Goal: Communication & Community: Answer question/provide support

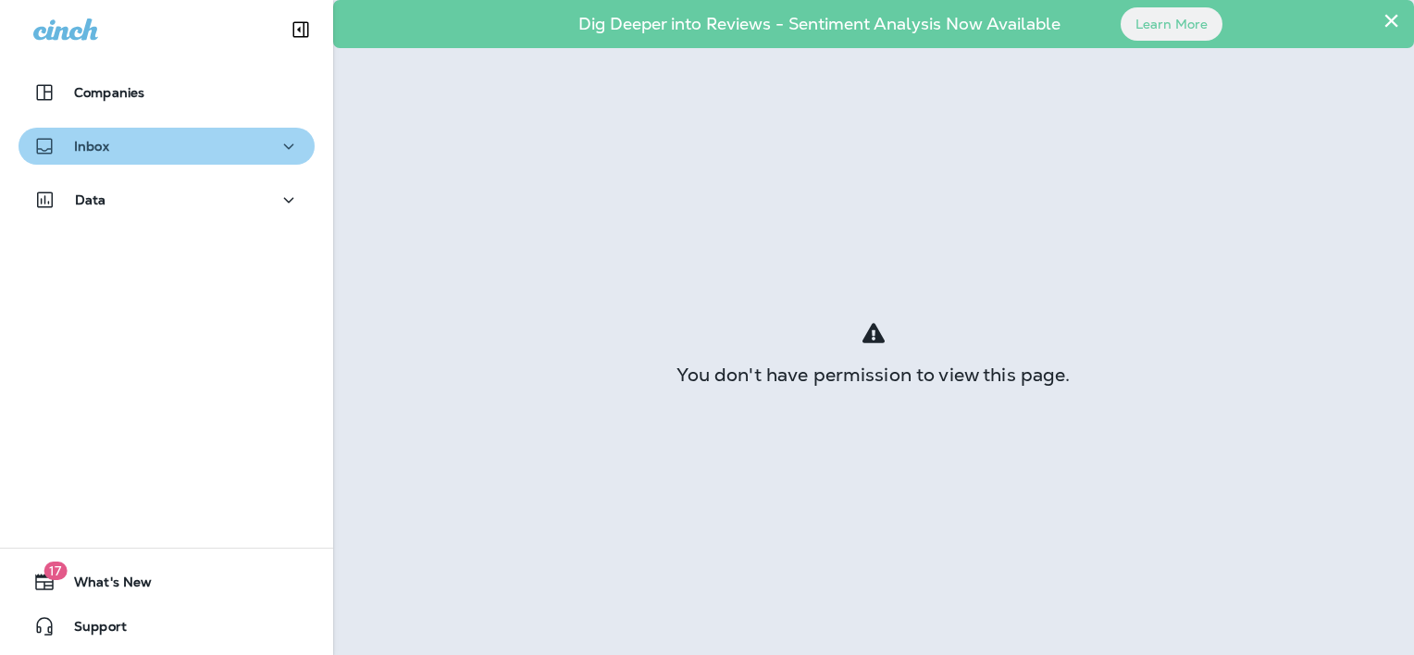
click at [234, 152] on div "Inbox" at bounding box center [166, 146] width 266 height 23
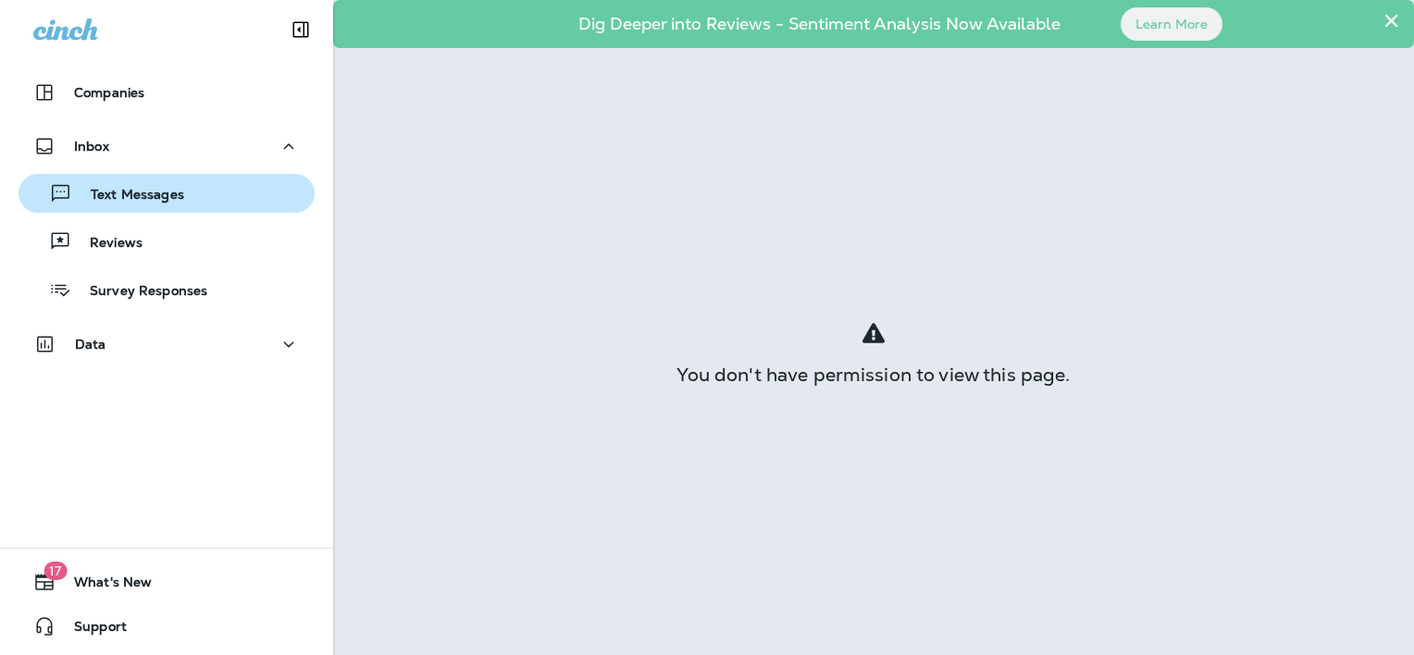
click at [218, 199] on div "Text Messages" at bounding box center [166, 193] width 281 height 28
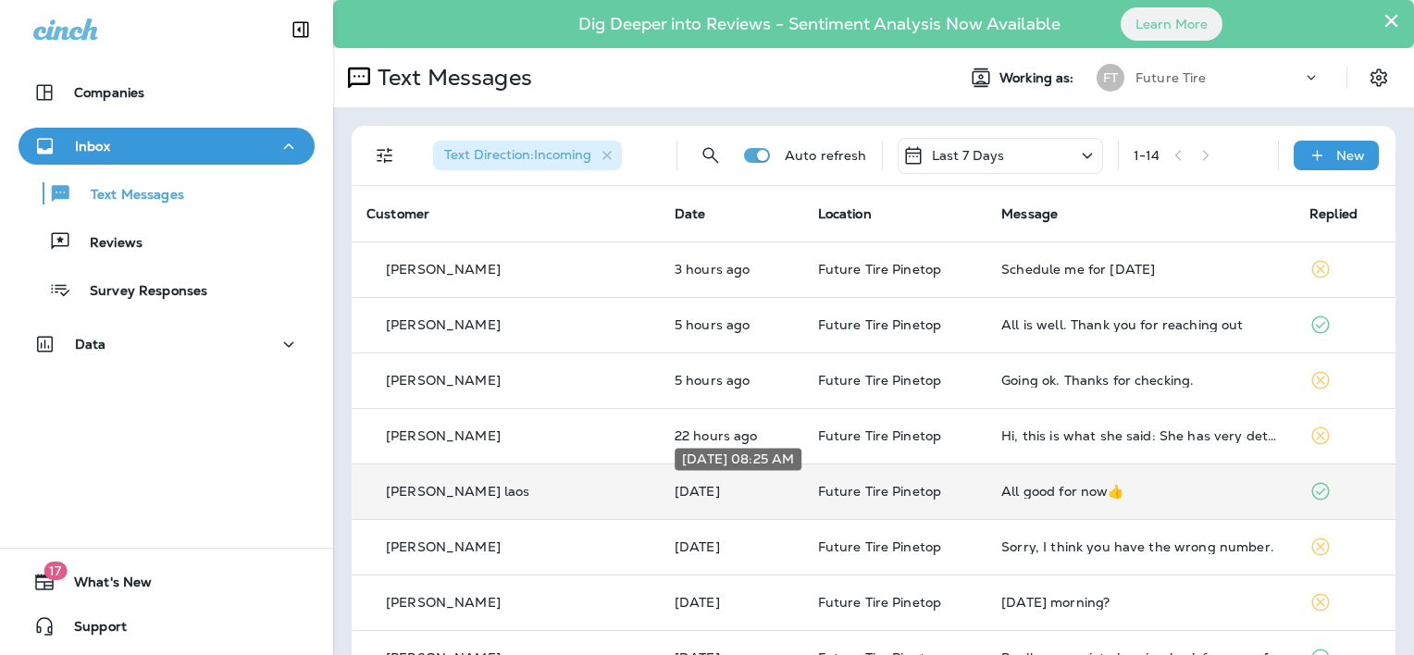
click at [707, 490] on p "[DATE]" at bounding box center [731, 491] width 114 height 15
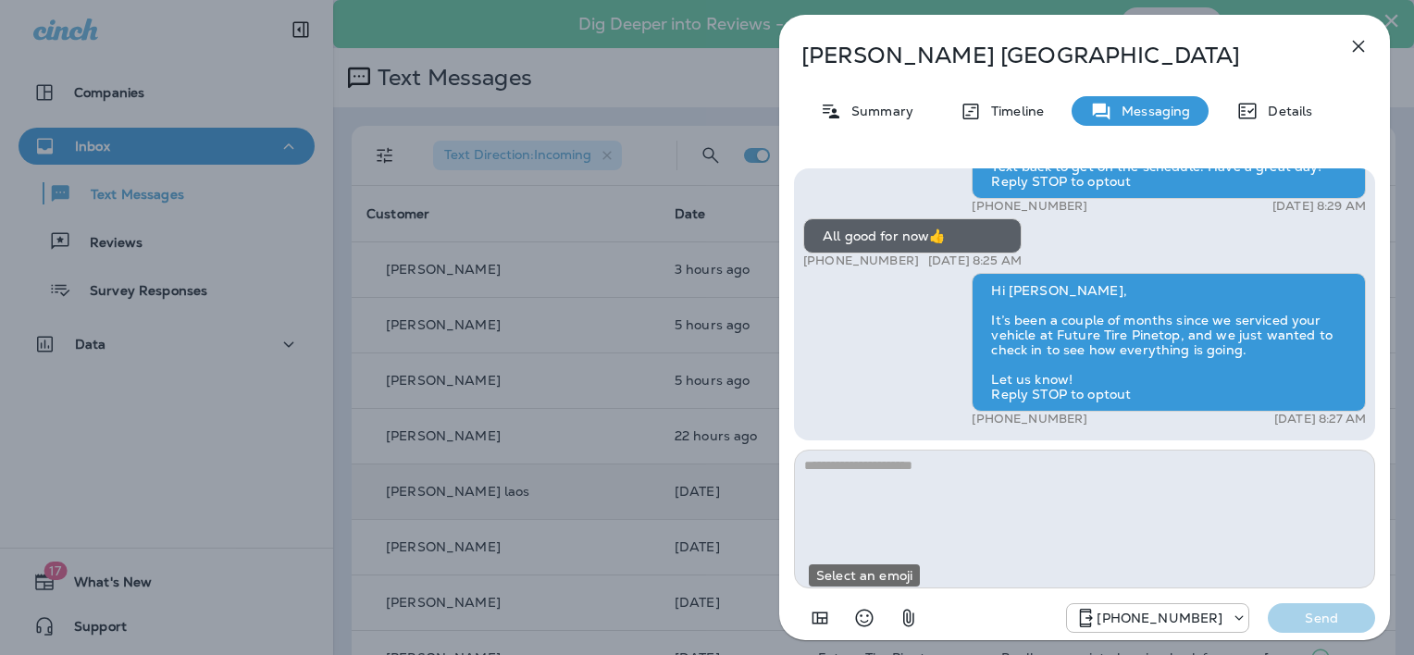
click at [864, 617] on icon "Select an emoji" at bounding box center [864, 618] width 22 height 22
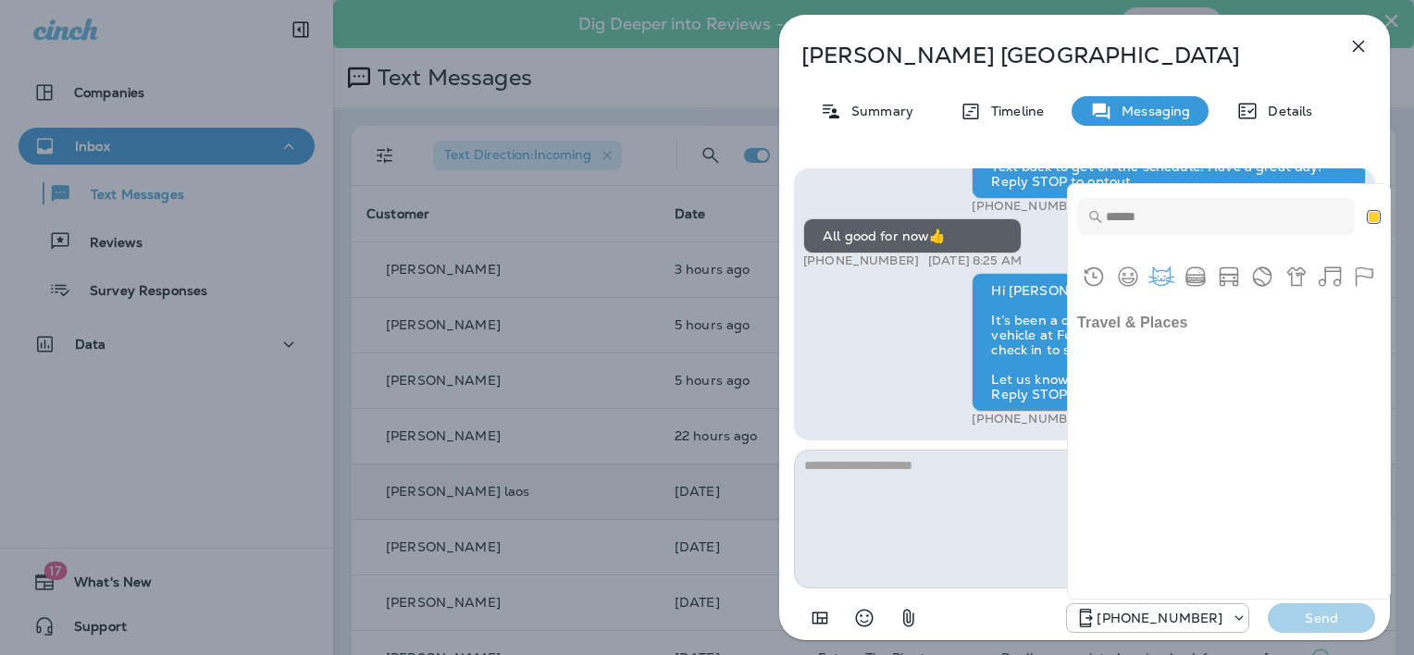
scroll to position [3978, 0]
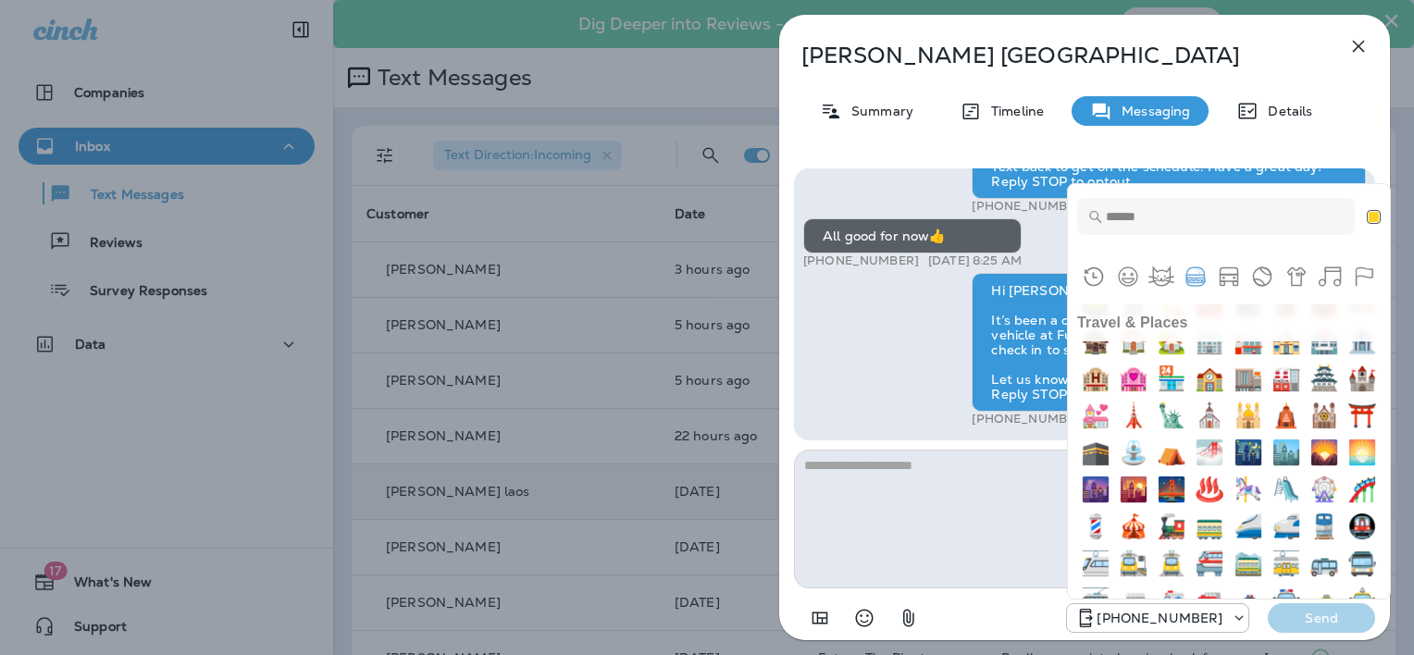
drag, startPoint x: 1213, startPoint y: 308, endPoint x: 1195, endPoint y: 302, distance: 18.4
click at [1212, 175] on h2 "Food & Drink" at bounding box center [1229, 156] width 322 height 37
click at [1125, 278] on button "Smileys & People" at bounding box center [1128, 277] width 28 height 28
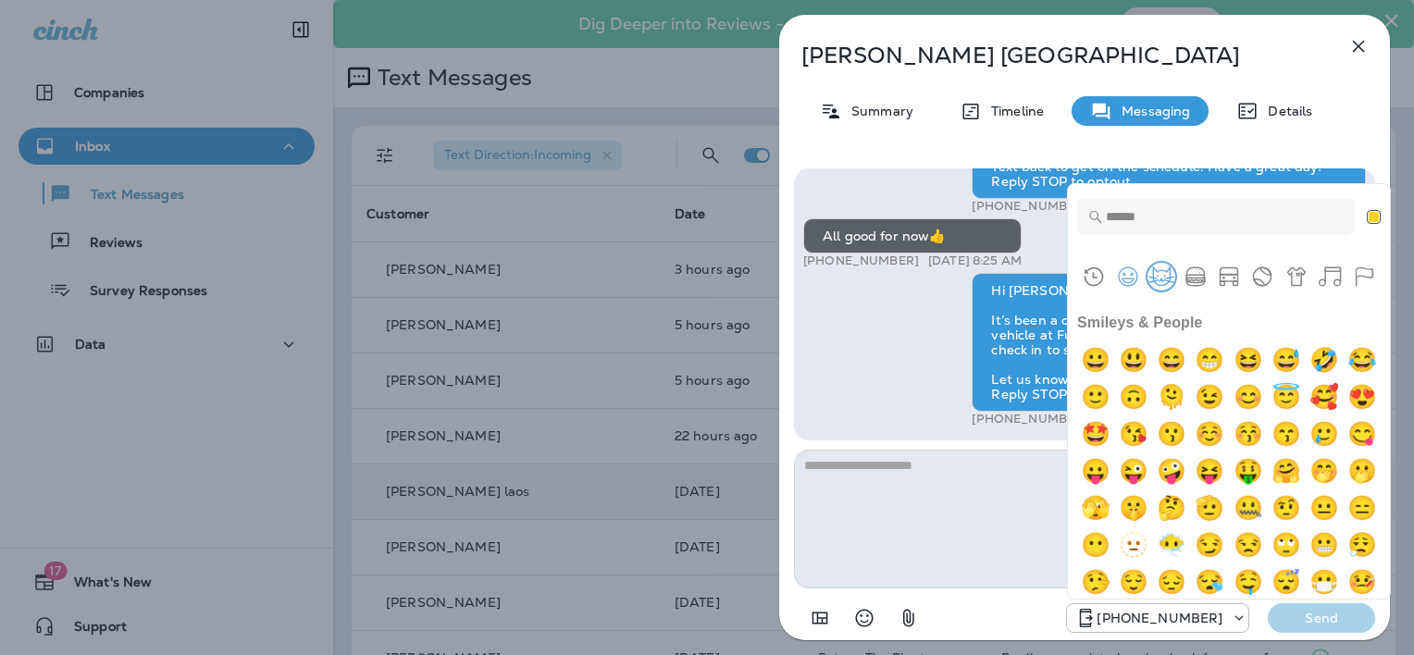
click at [1157, 278] on button "Animals & Nature" at bounding box center [1161, 277] width 28 height 28
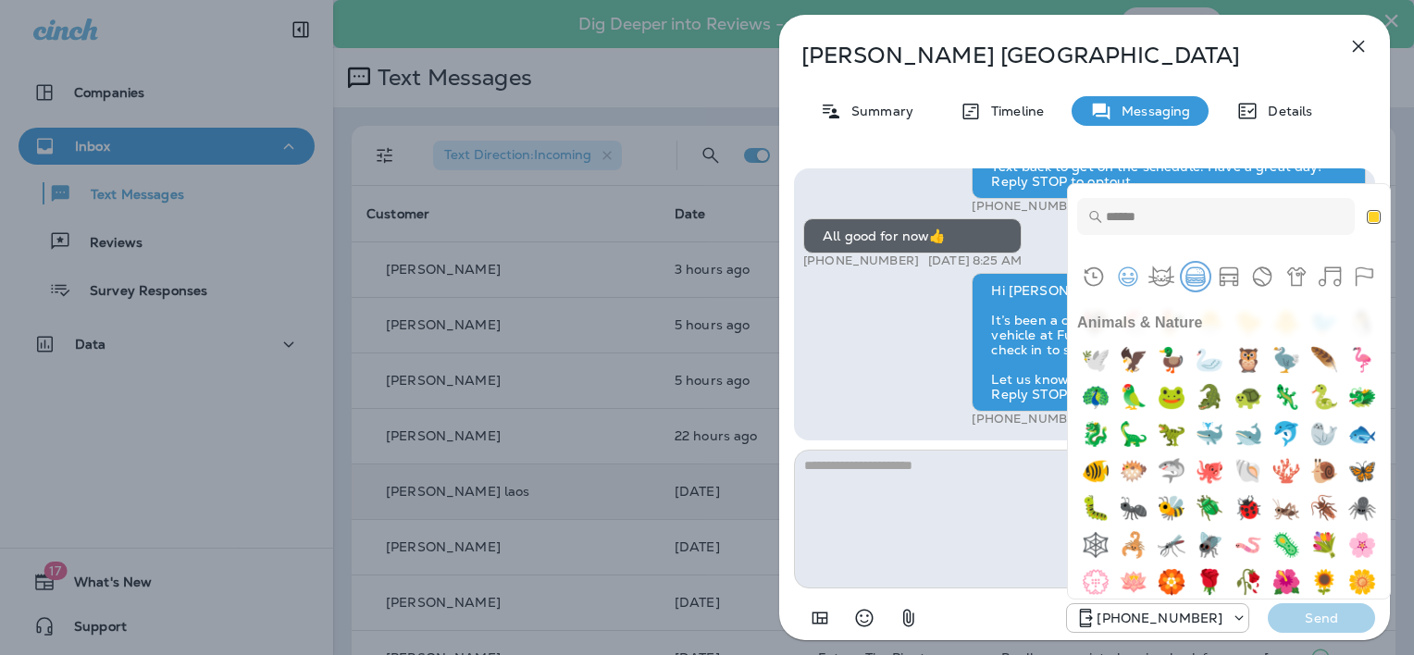
click at [1192, 278] on button "Food & Drink" at bounding box center [1195, 277] width 28 height 28
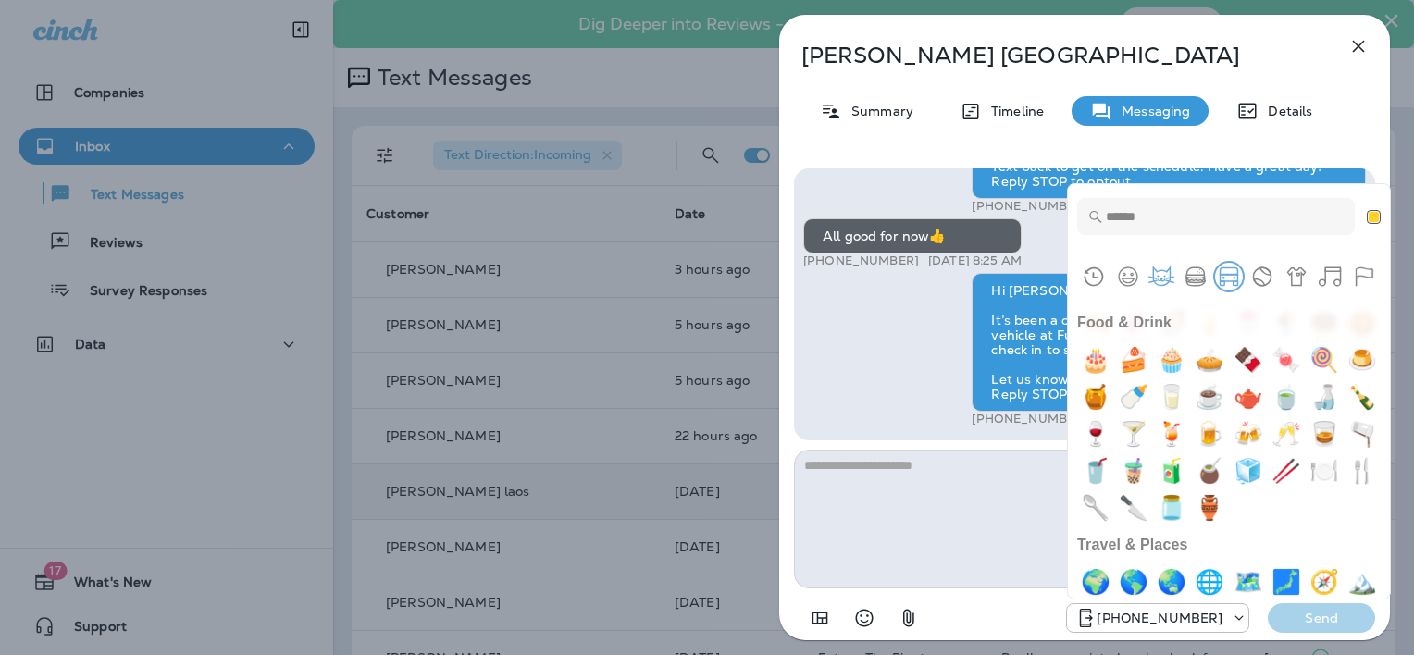
click at [1220, 277] on button "Travel & Places" at bounding box center [1229, 277] width 28 height 28
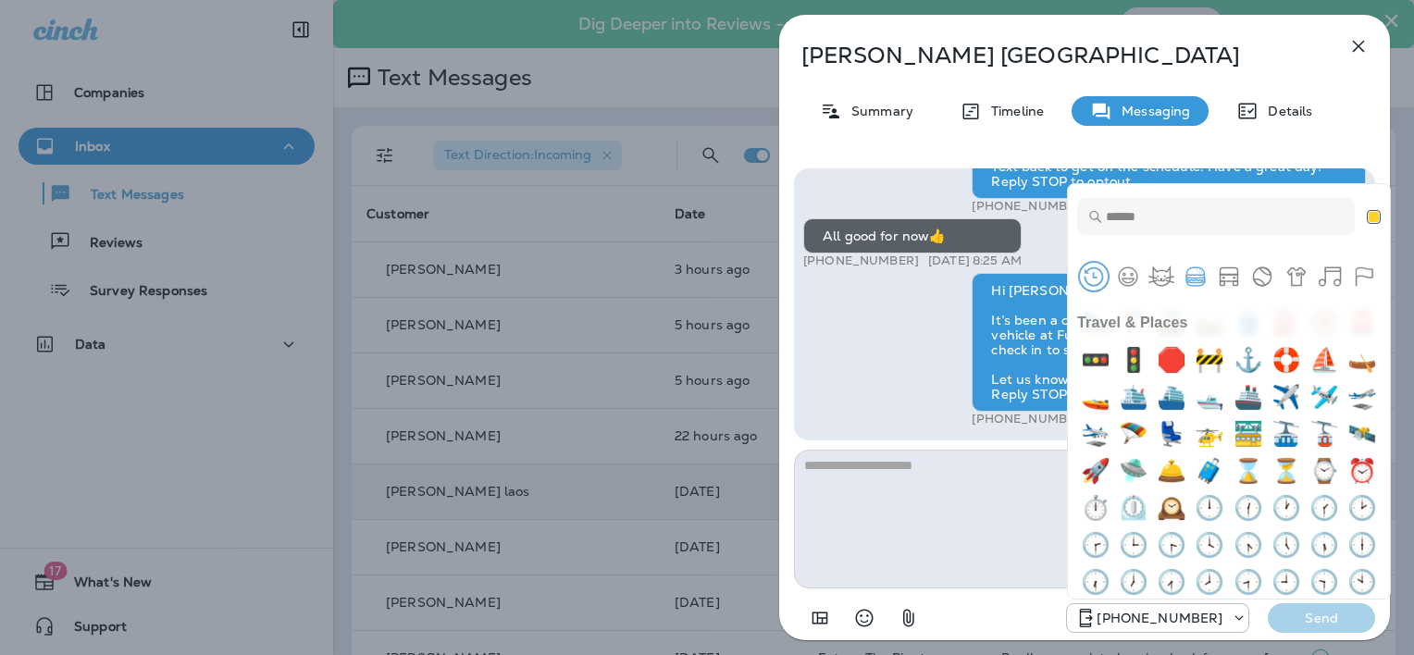
click at [1098, 276] on button "Frequently Used" at bounding box center [1094, 277] width 28 height 28
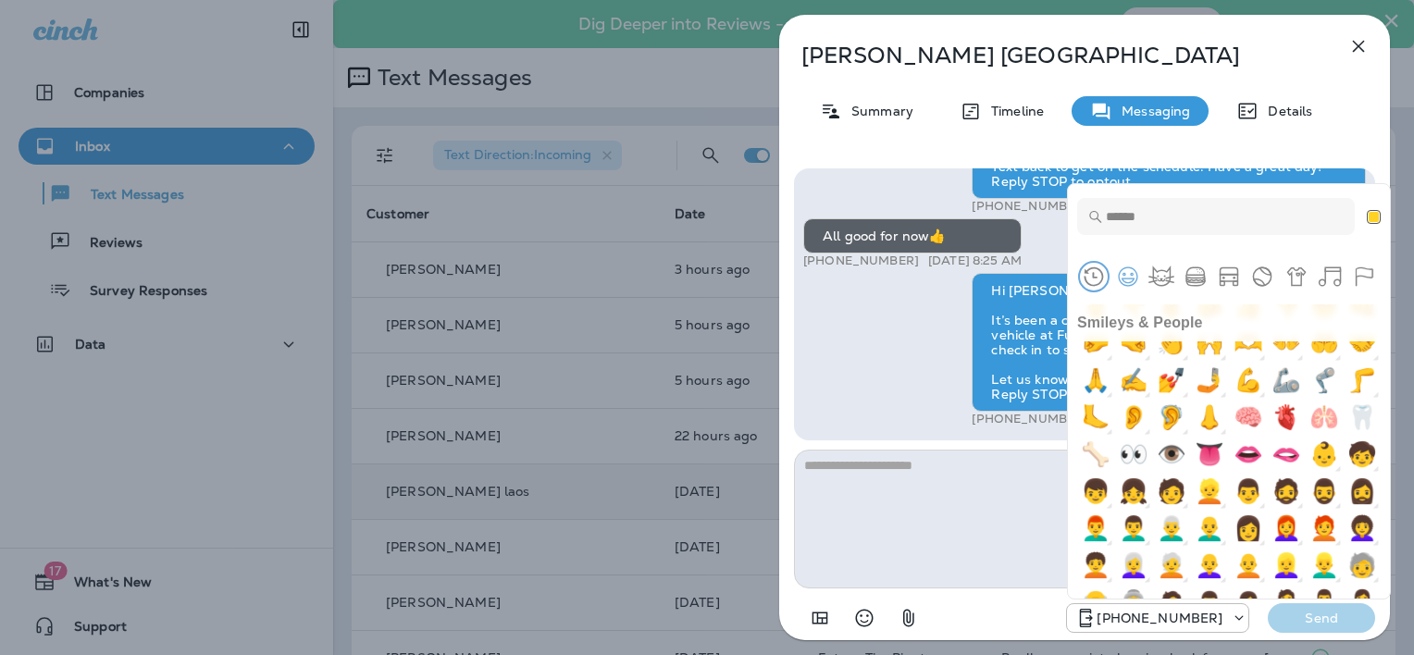
scroll to position [925, 0]
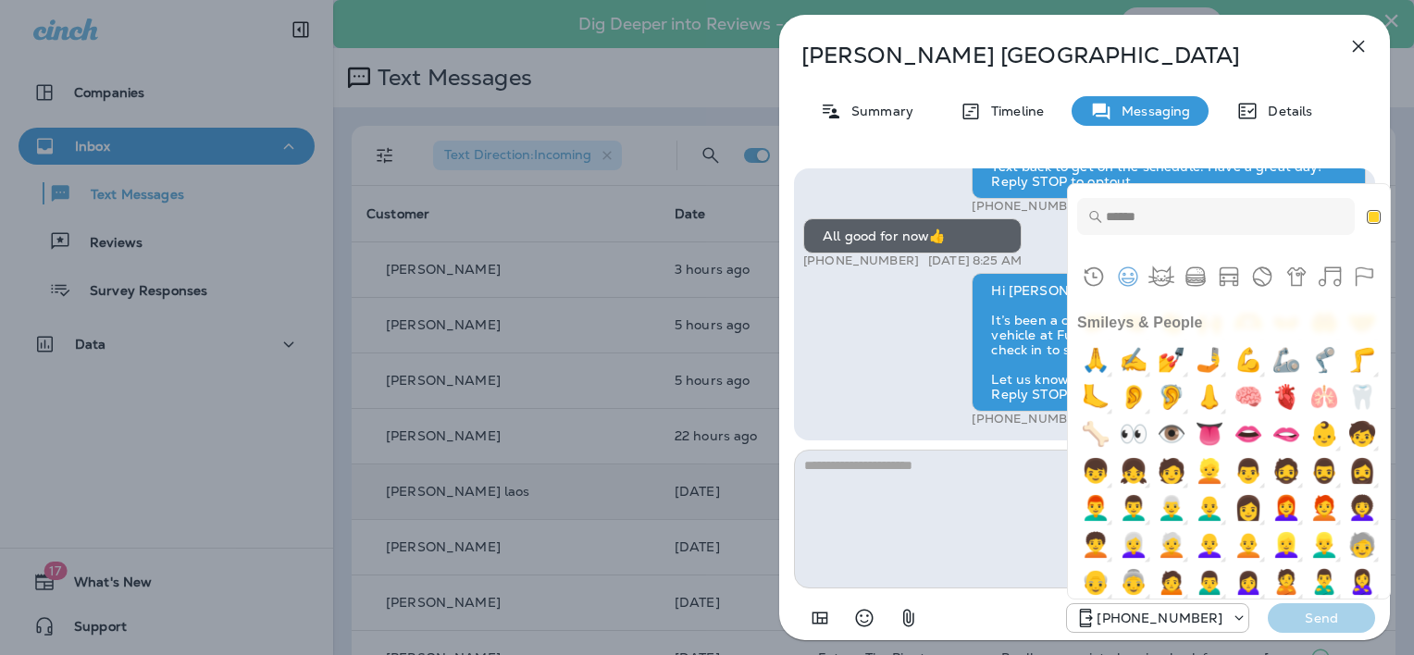
click at [1266, 304] on img "+1" at bounding box center [1247, 285] width 37 height 37
type textarea "**"
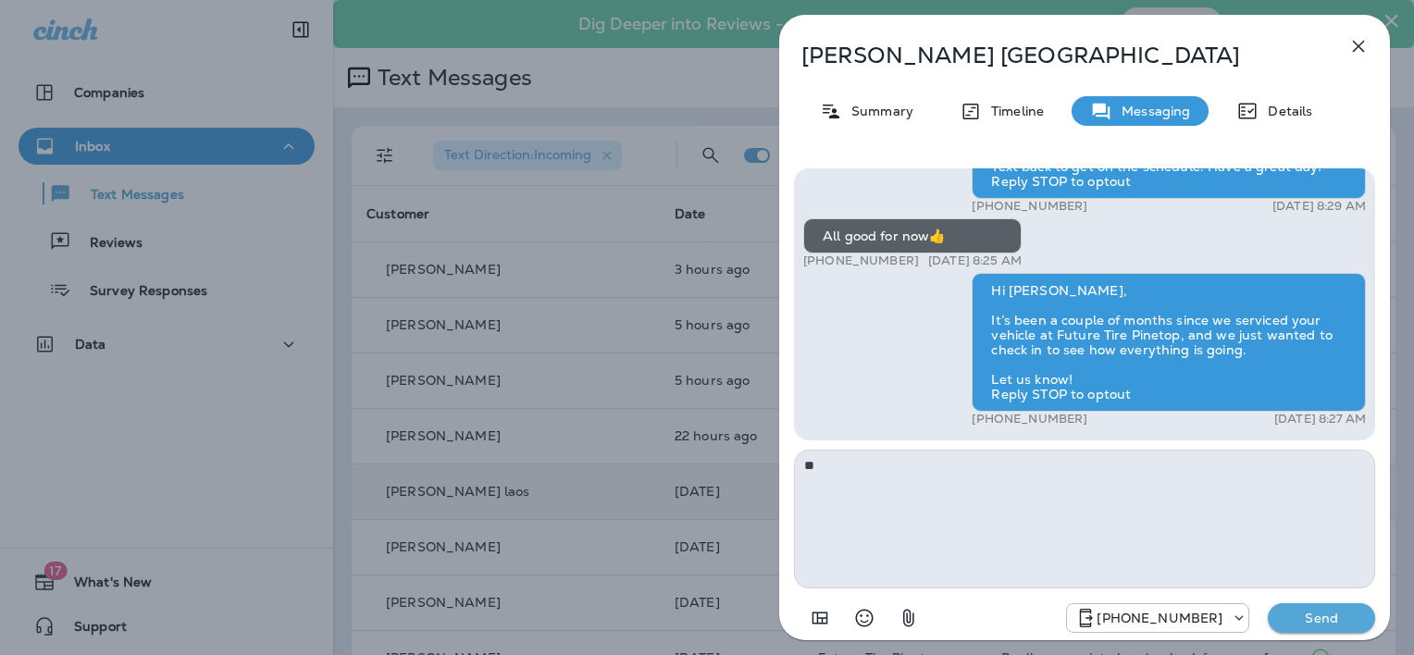
click at [1347, 618] on p "Send" at bounding box center [1321, 618] width 78 height 17
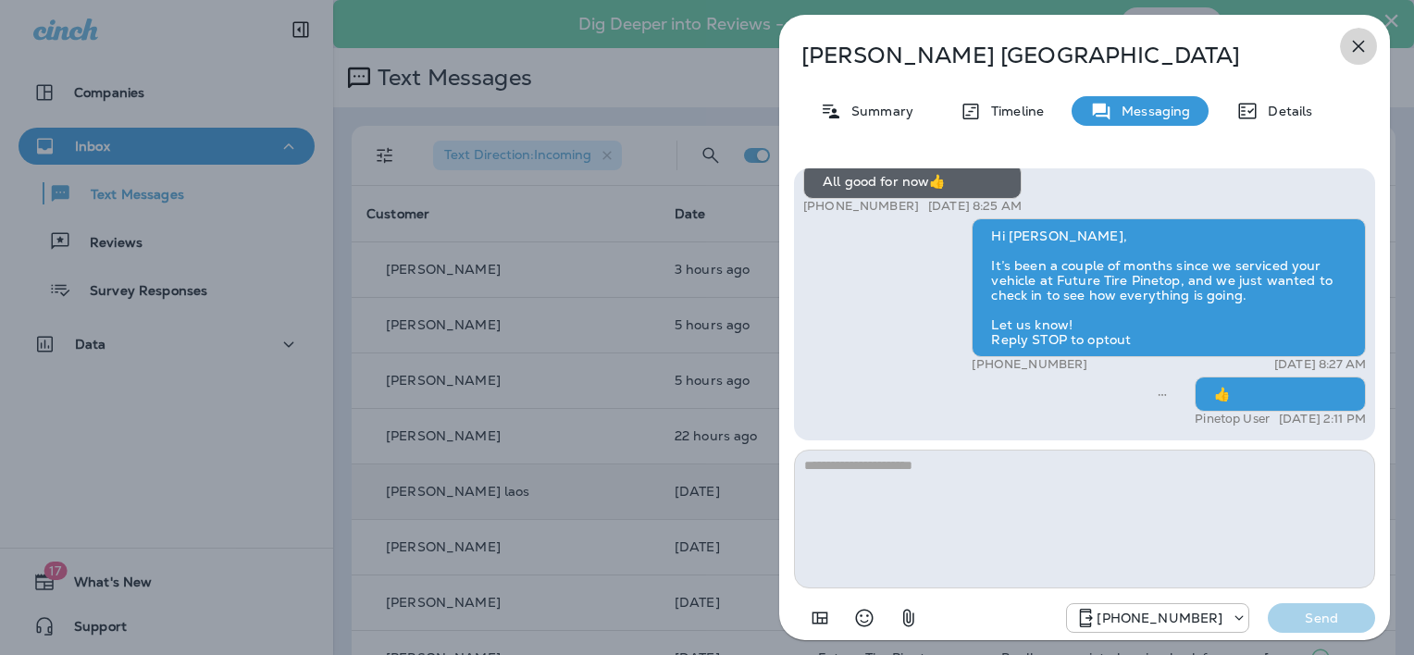
click at [1358, 44] on icon "button" at bounding box center [1358, 47] width 12 height 12
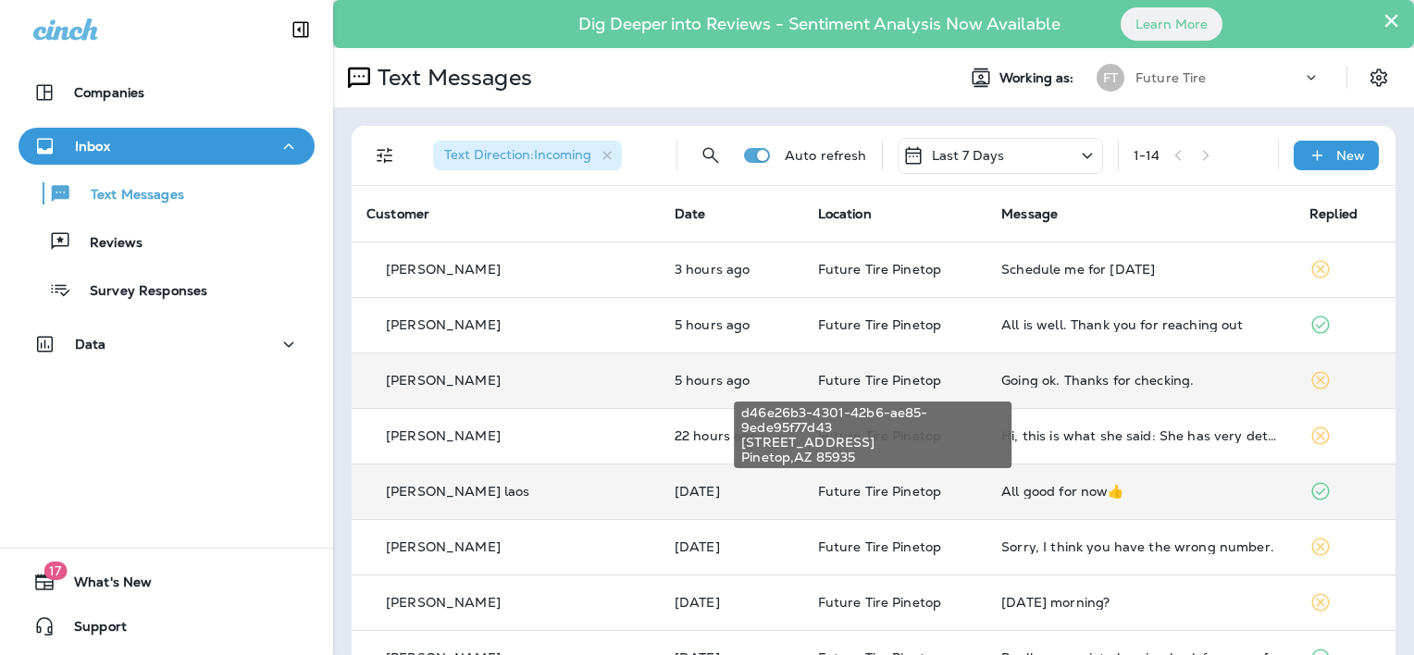
click at [922, 378] on span "Future Tire Pinetop" at bounding box center [880, 380] width 124 height 17
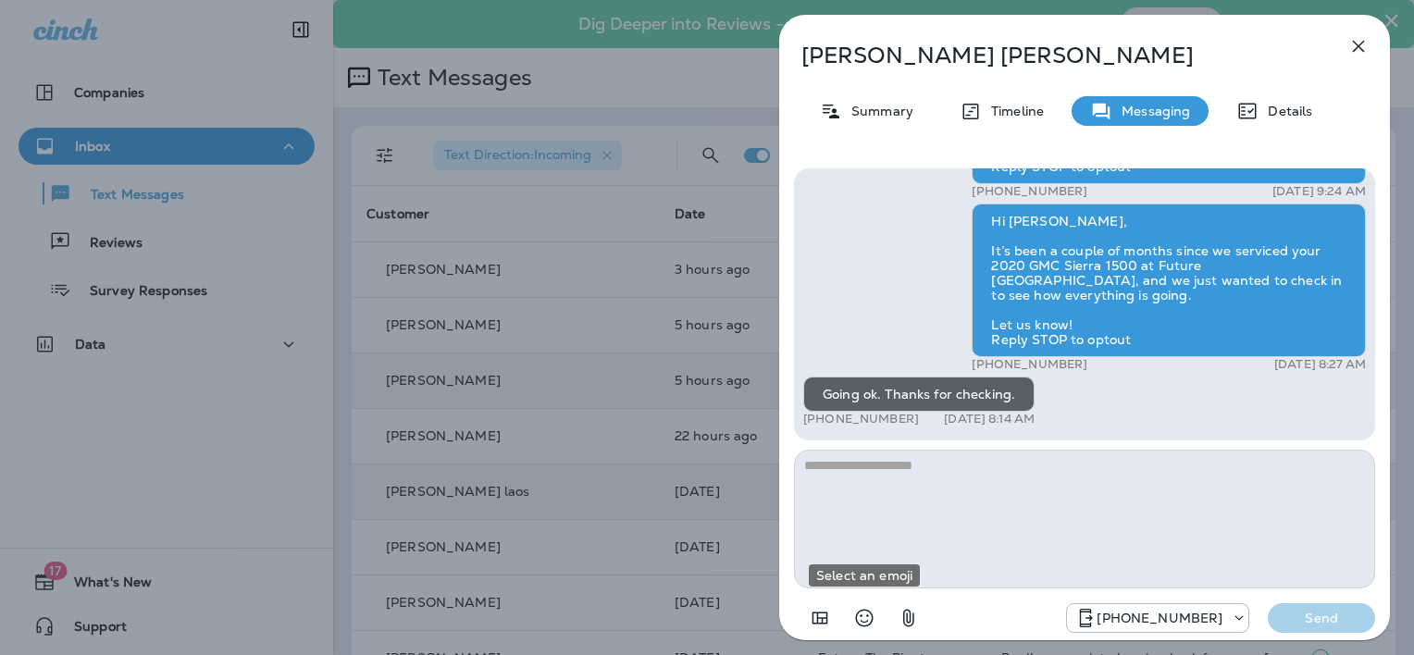
click at [861, 617] on icon "Select an emoji" at bounding box center [864, 618] width 22 height 22
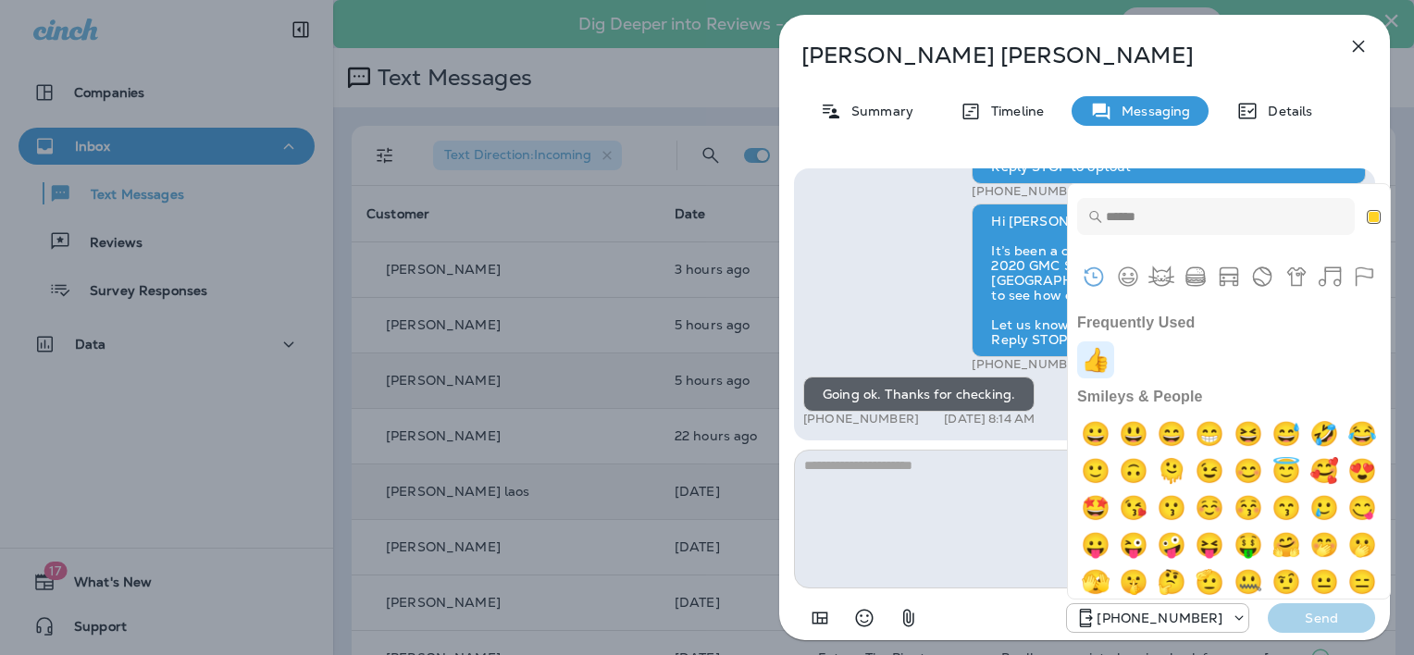
click at [1098, 359] on img "+1" at bounding box center [1095, 359] width 37 height 37
type textarea "**"
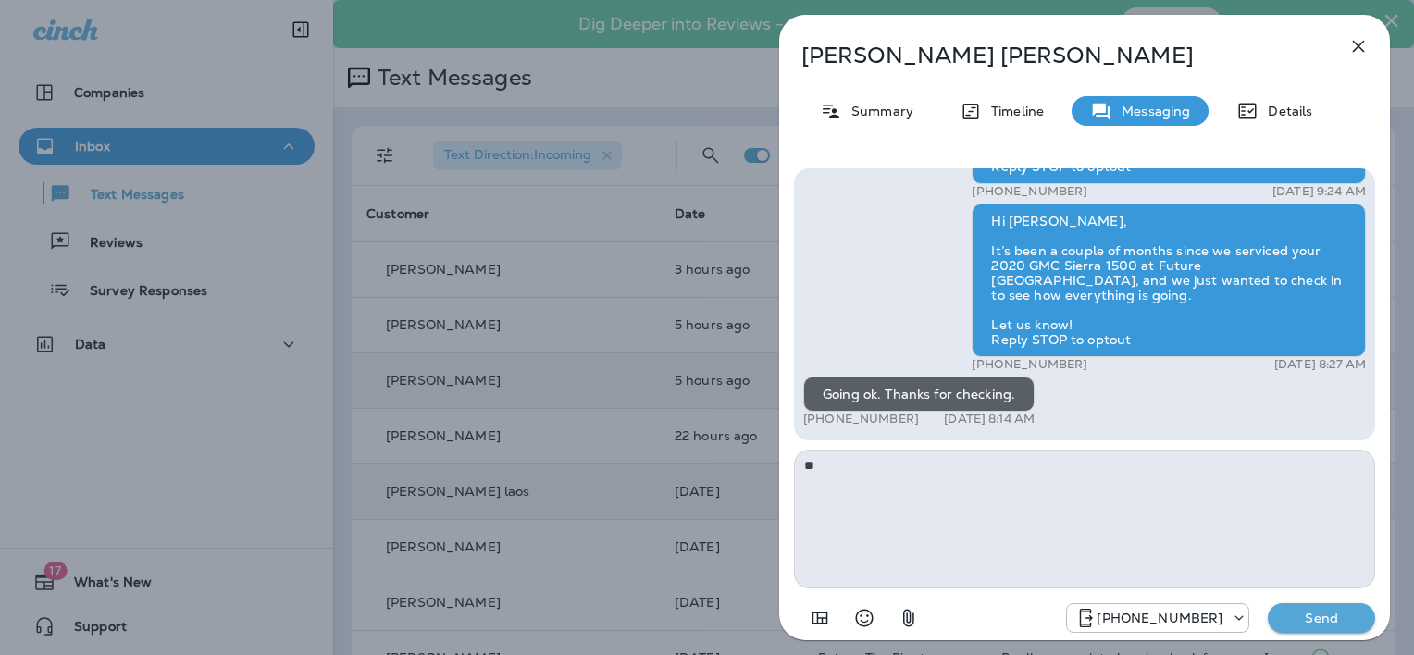
click at [1336, 632] on button "Send" at bounding box center [1320, 618] width 107 height 30
click at [1335, 618] on p "Send" at bounding box center [1321, 618] width 78 height 17
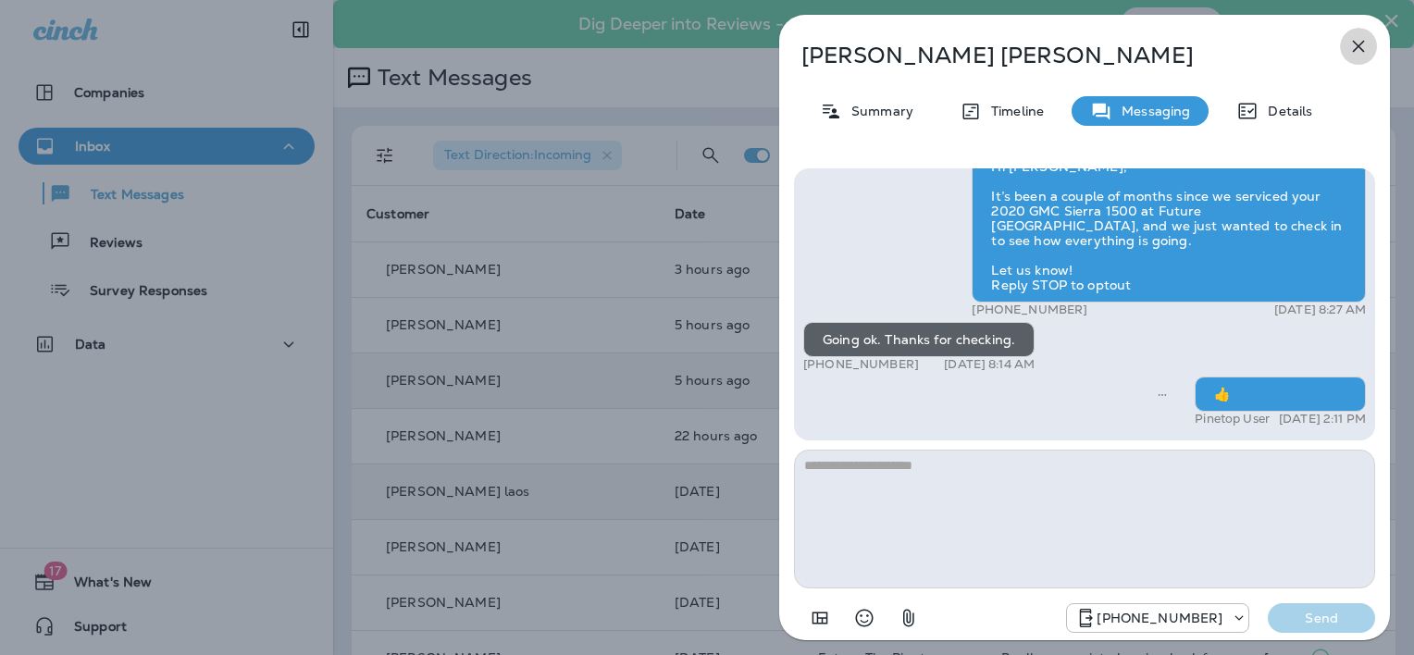
click at [1355, 44] on icon "button" at bounding box center [1358, 47] width 12 height 12
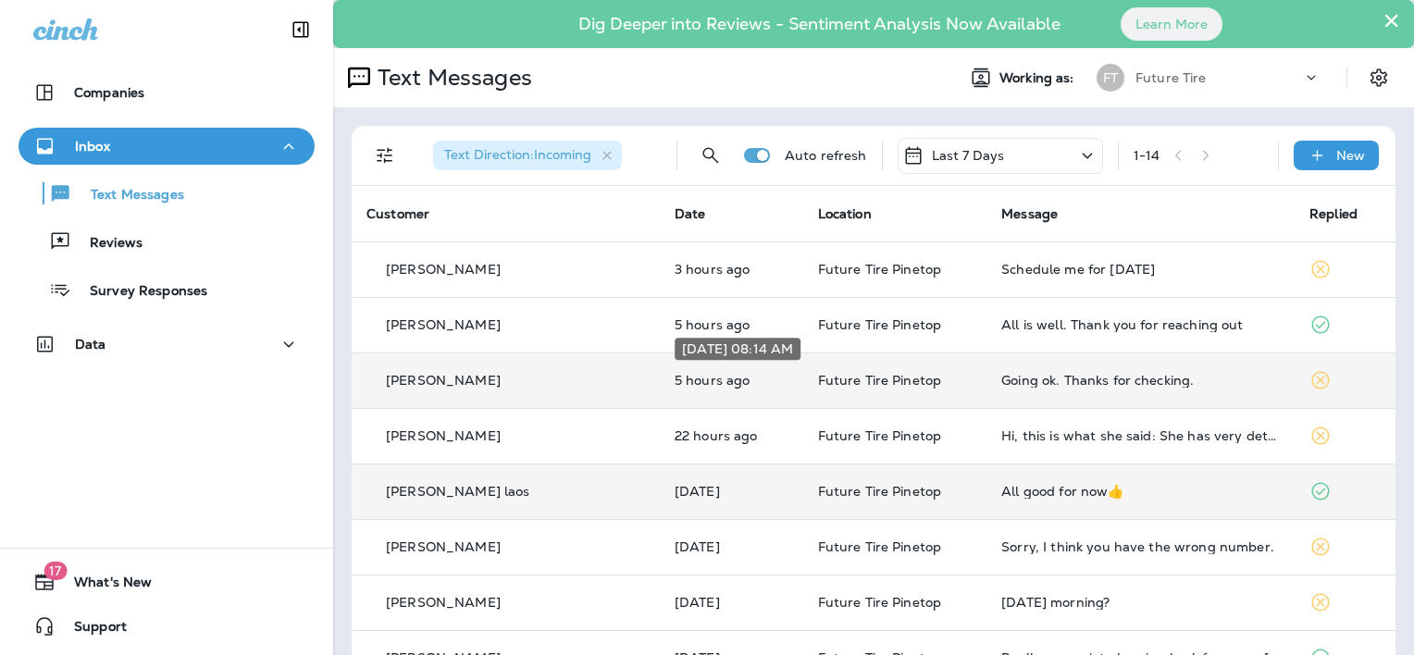
click at [713, 381] on p "5 hours ago" at bounding box center [731, 380] width 114 height 15
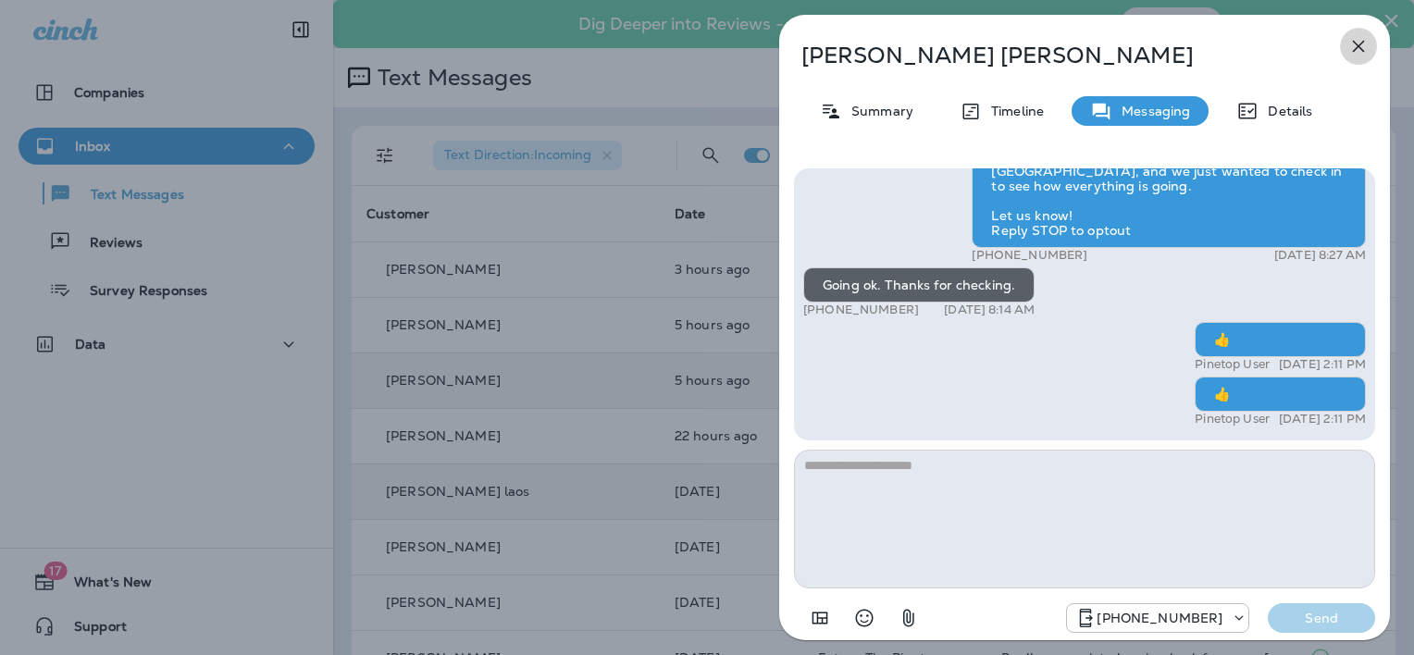
click at [1360, 45] on icon "button" at bounding box center [1358, 46] width 22 height 22
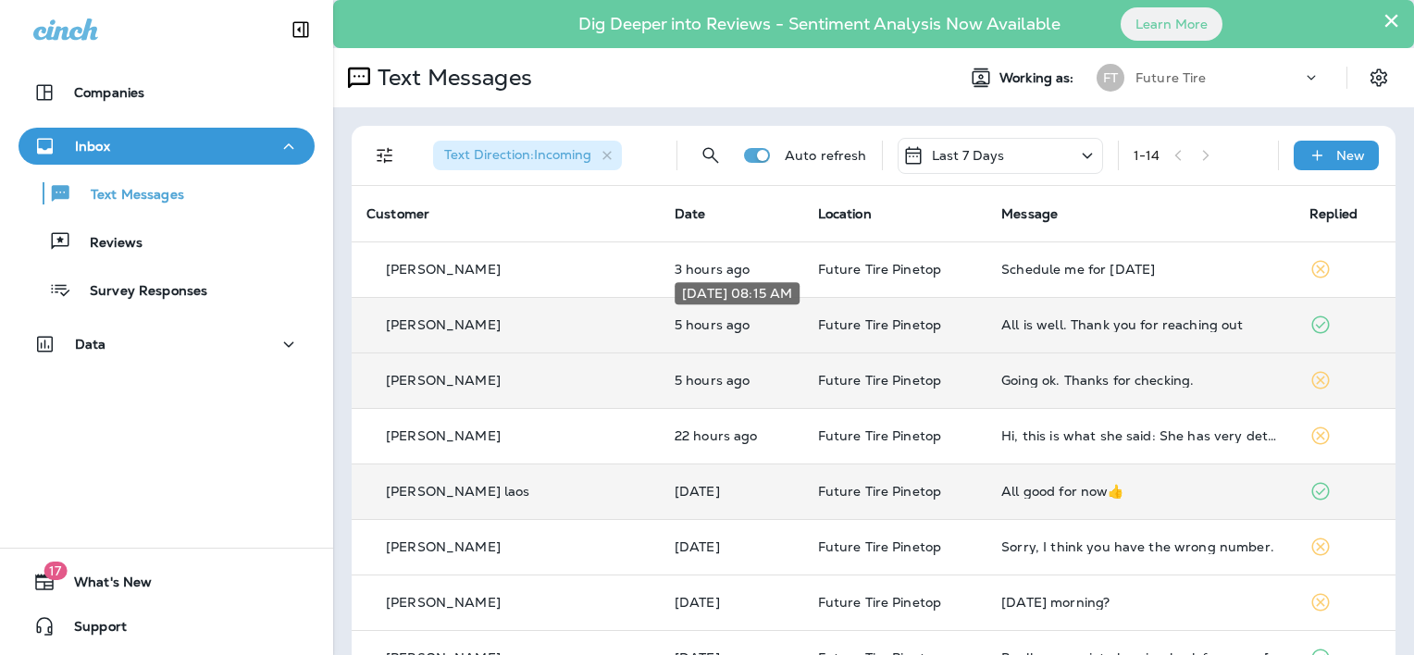
click at [703, 323] on p "5 hours ago" at bounding box center [731, 324] width 114 height 15
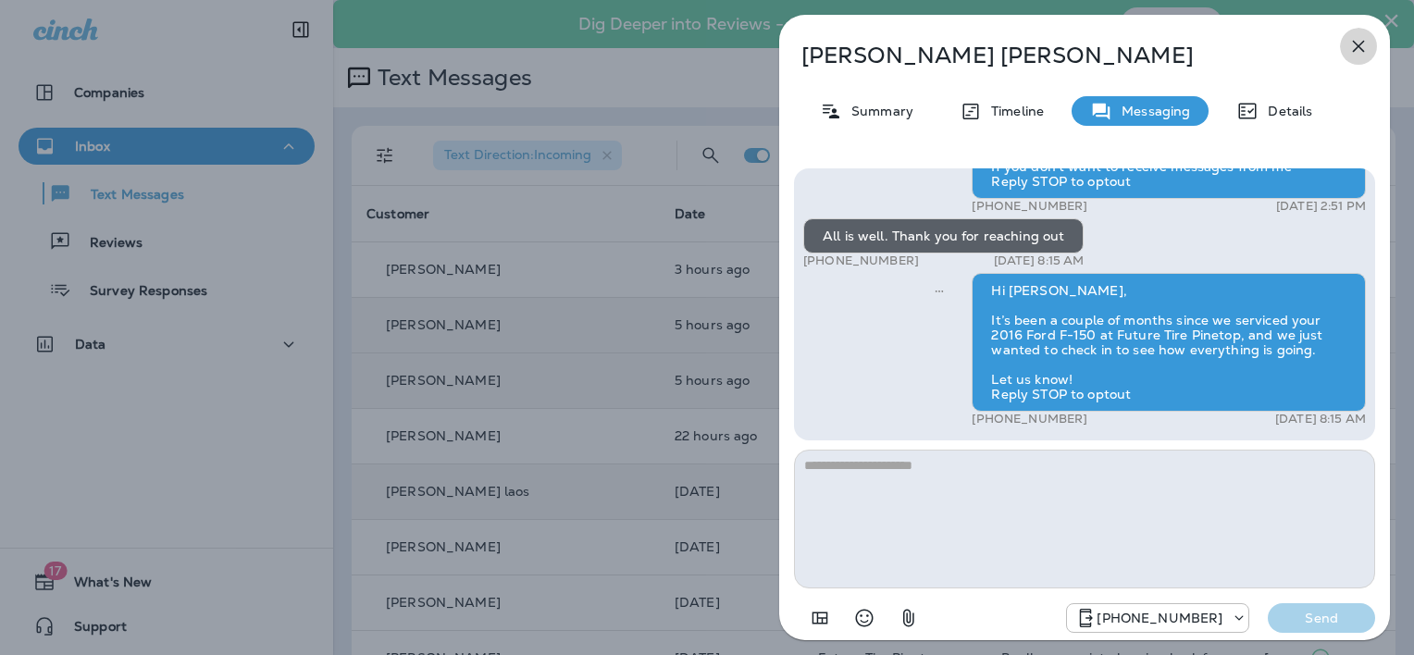
click at [1358, 43] on icon "button" at bounding box center [1358, 46] width 22 height 22
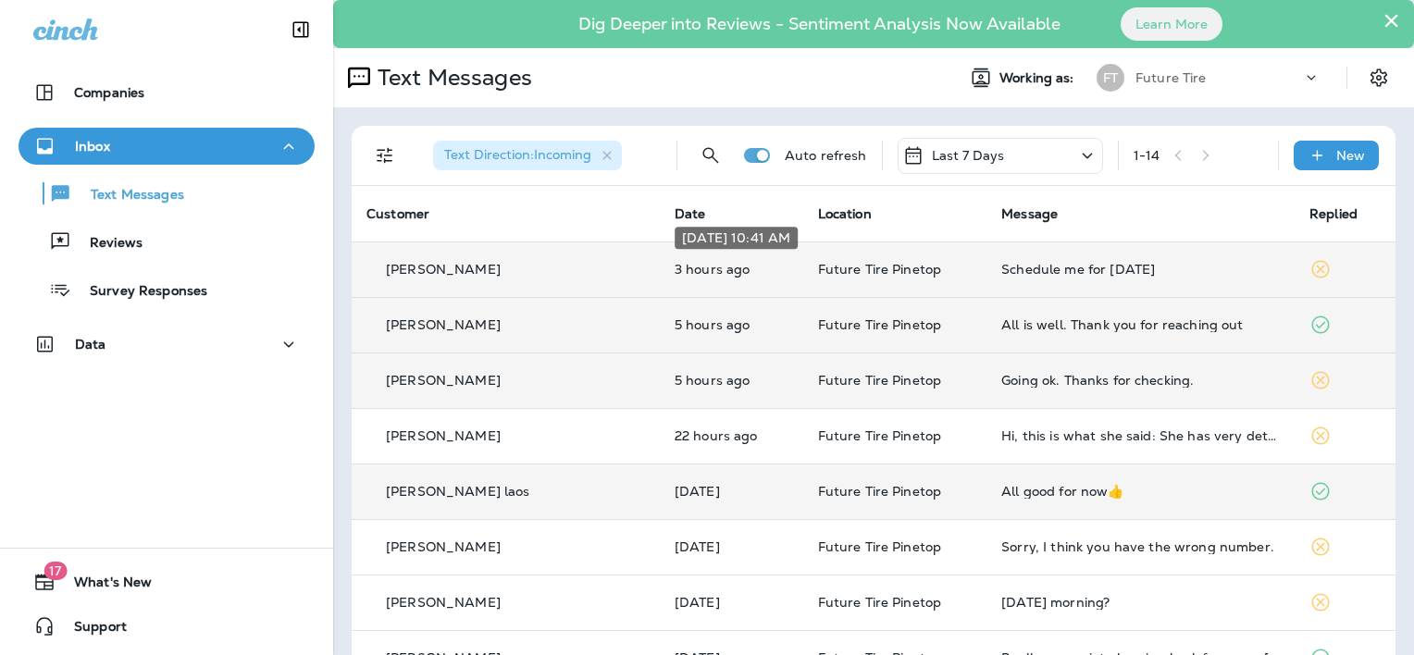
click at [717, 266] on p "3 hours ago" at bounding box center [731, 269] width 114 height 15
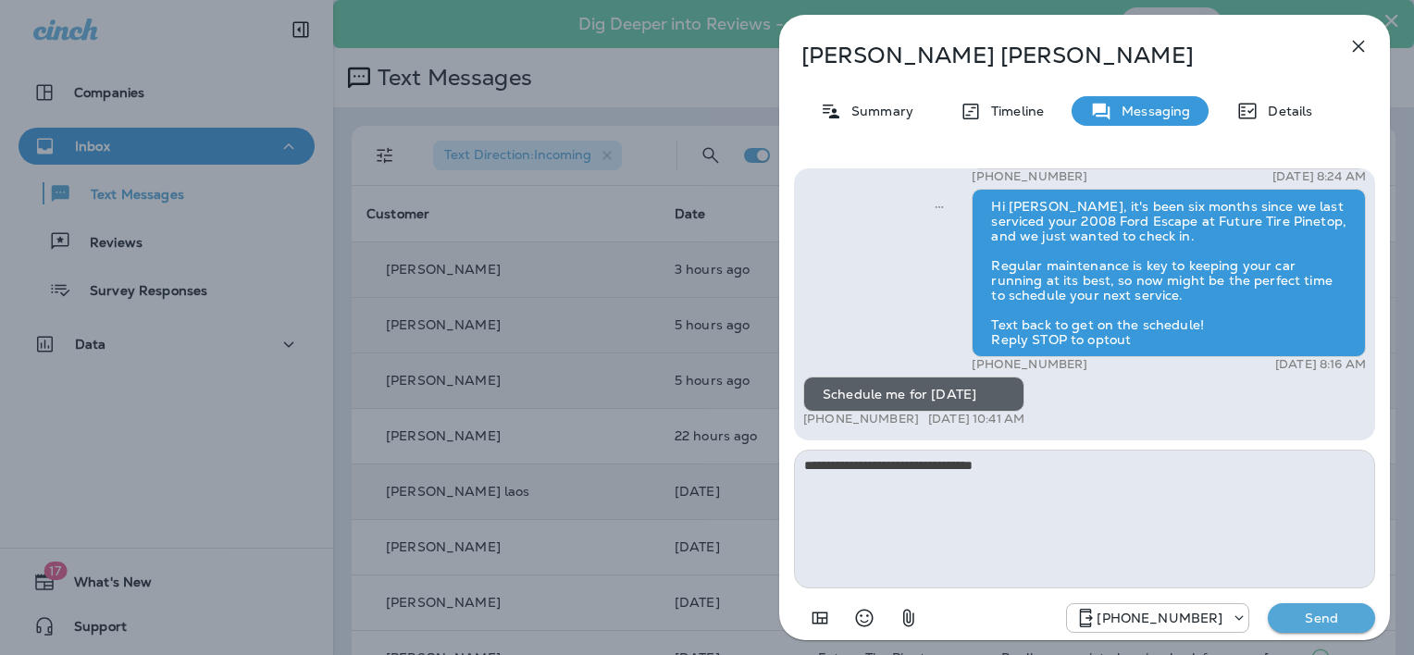
type textarea "**********"
click at [1331, 617] on p "Send" at bounding box center [1321, 618] width 78 height 17
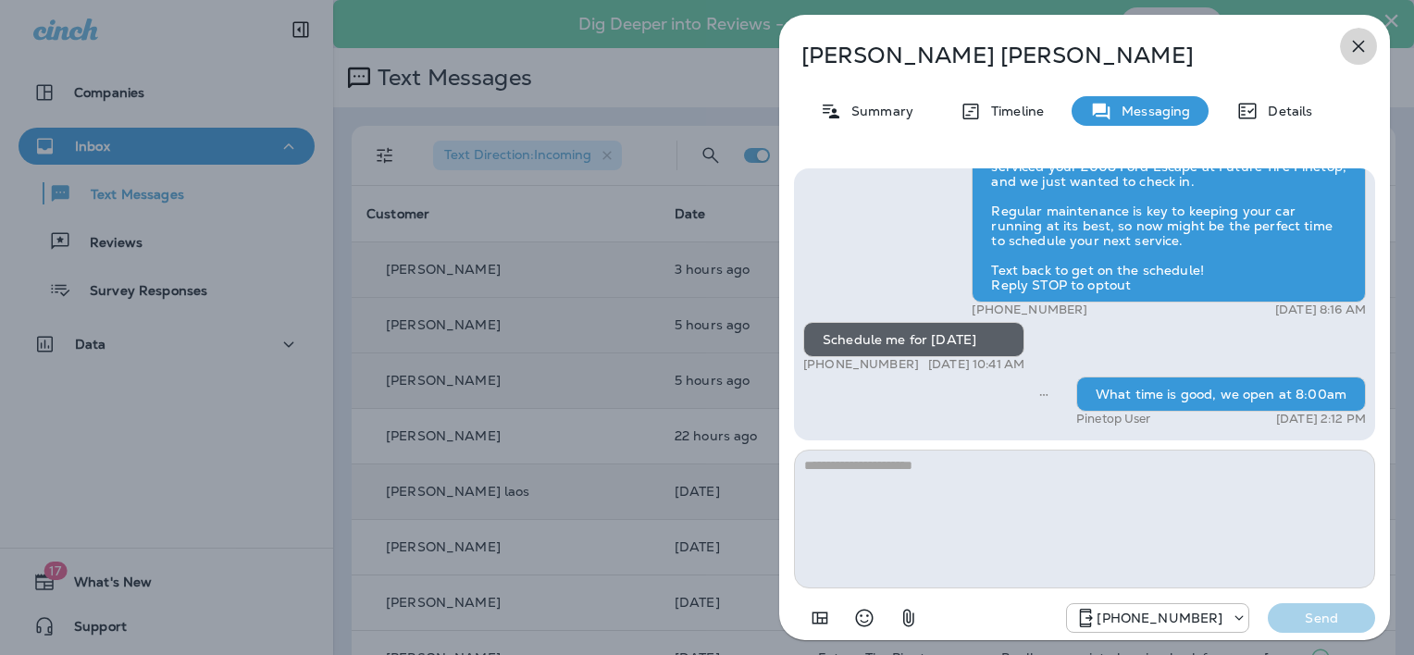
click at [1354, 43] on icon "button" at bounding box center [1358, 47] width 12 height 12
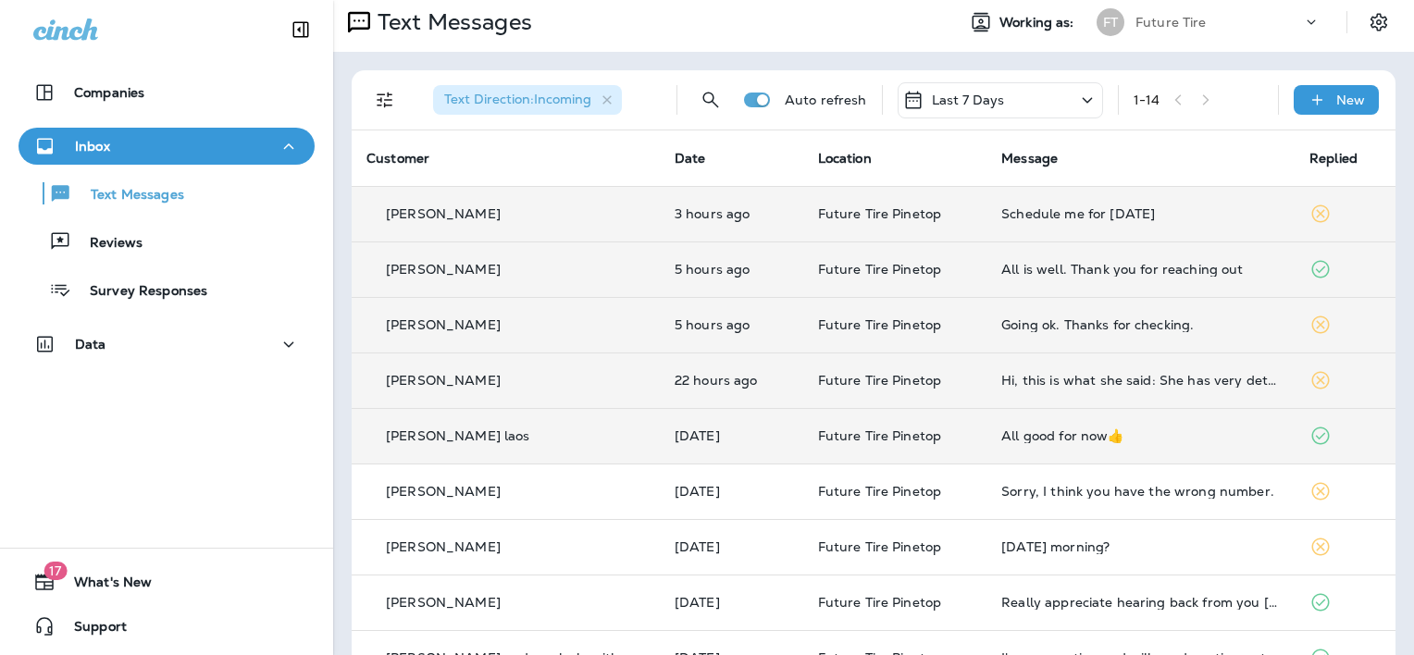
scroll to position [278, 0]
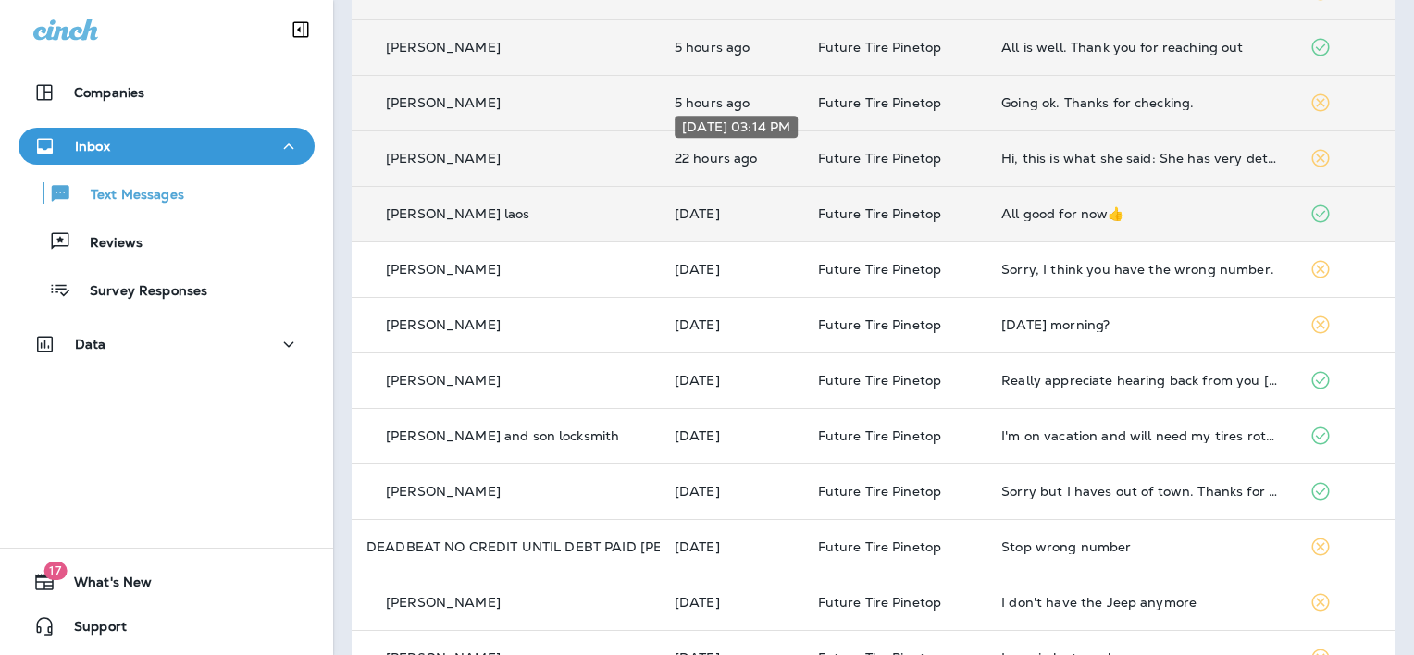
click at [725, 154] on p "22 hours ago" at bounding box center [731, 158] width 114 height 15
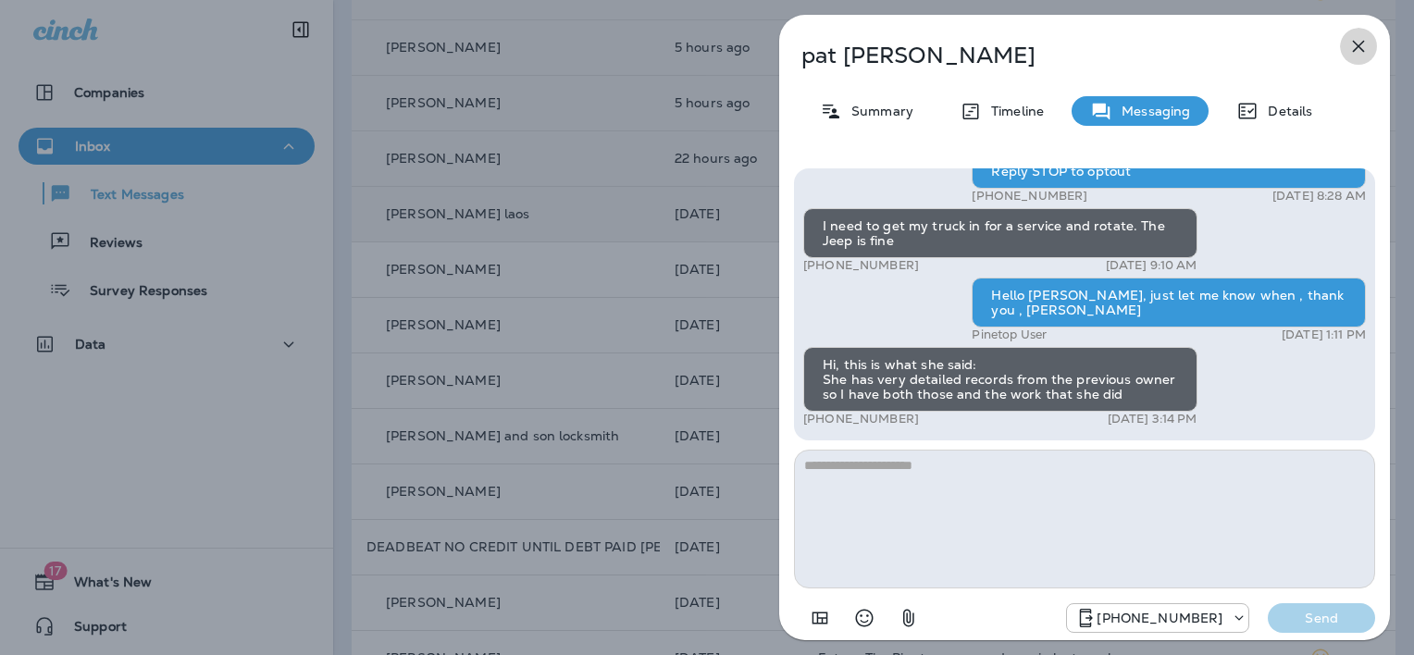
click at [1354, 45] on icon "button" at bounding box center [1358, 46] width 22 height 22
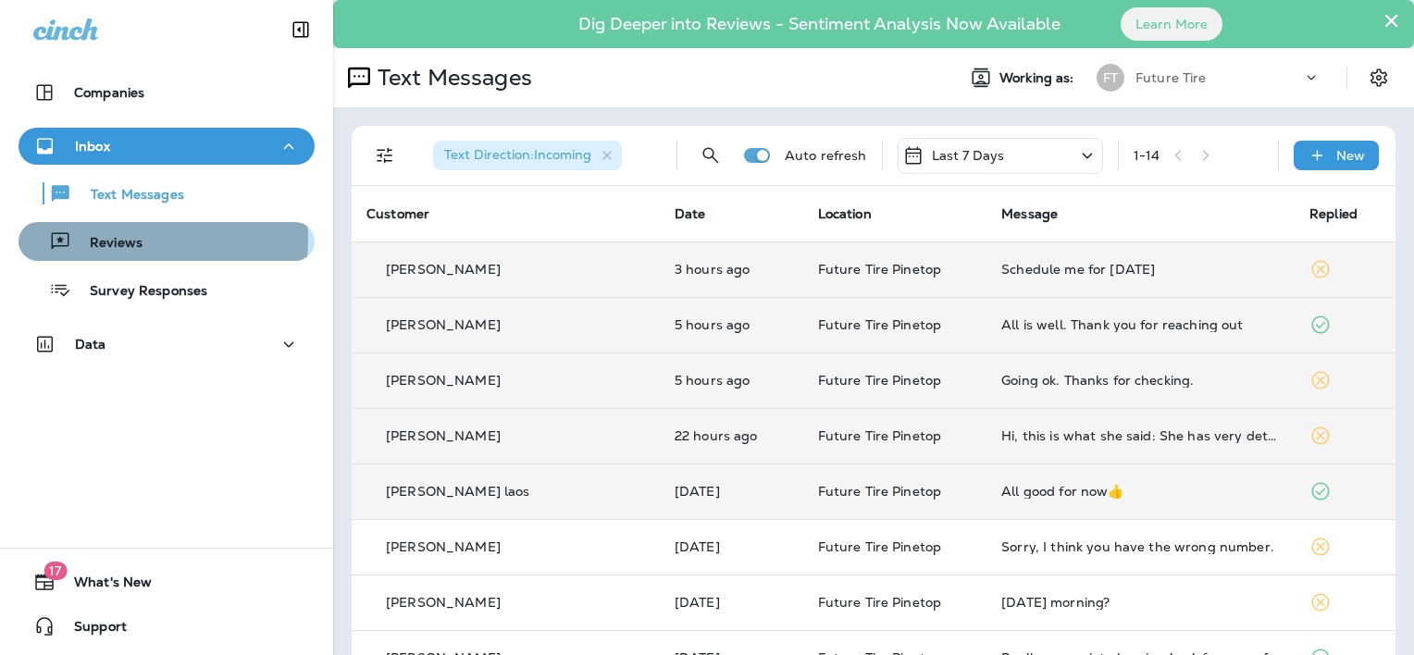
click at [138, 238] on p "Reviews" at bounding box center [106, 244] width 71 height 18
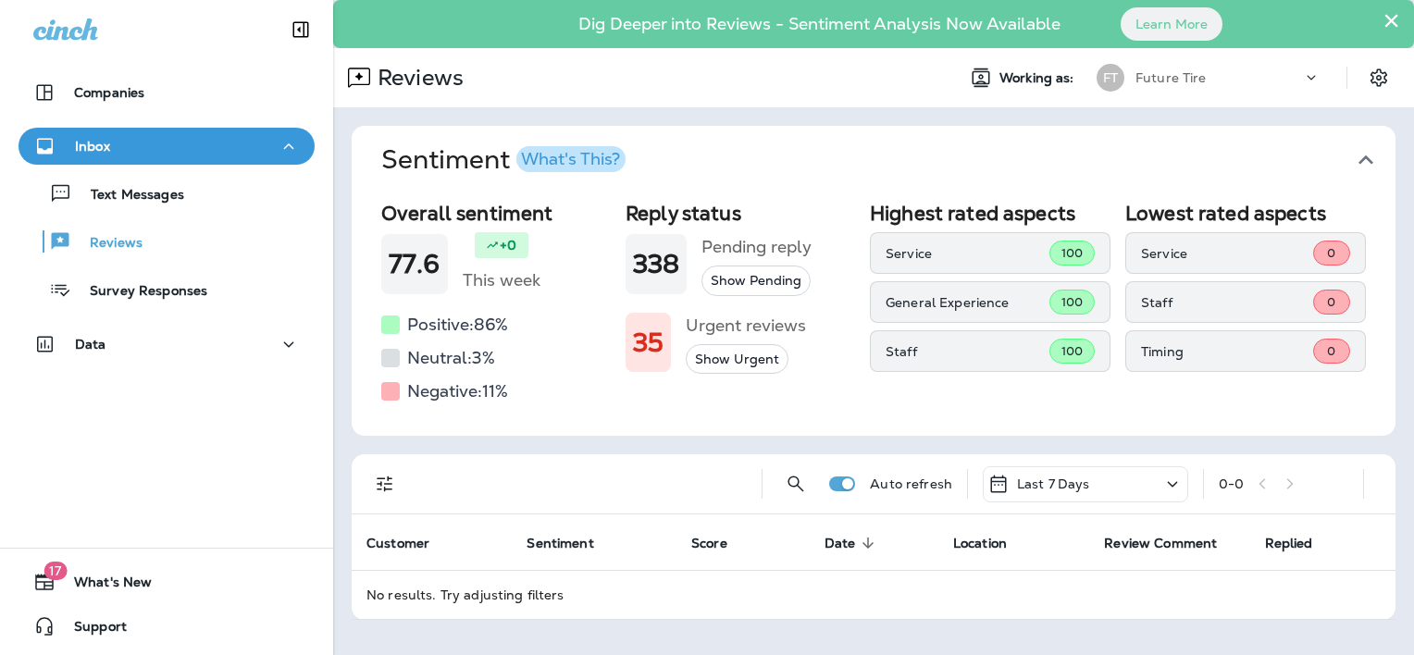
click at [710, 358] on button "Show Urgent" at bounding box center [736, 359] width 103 height 31
click at [733, 275] on button "Show Pending" at bounding box center [755, 280] width 109 height 31
click at [399, 269] on h1 "77.6" at bounding box center [415, 264] width 52 height 31
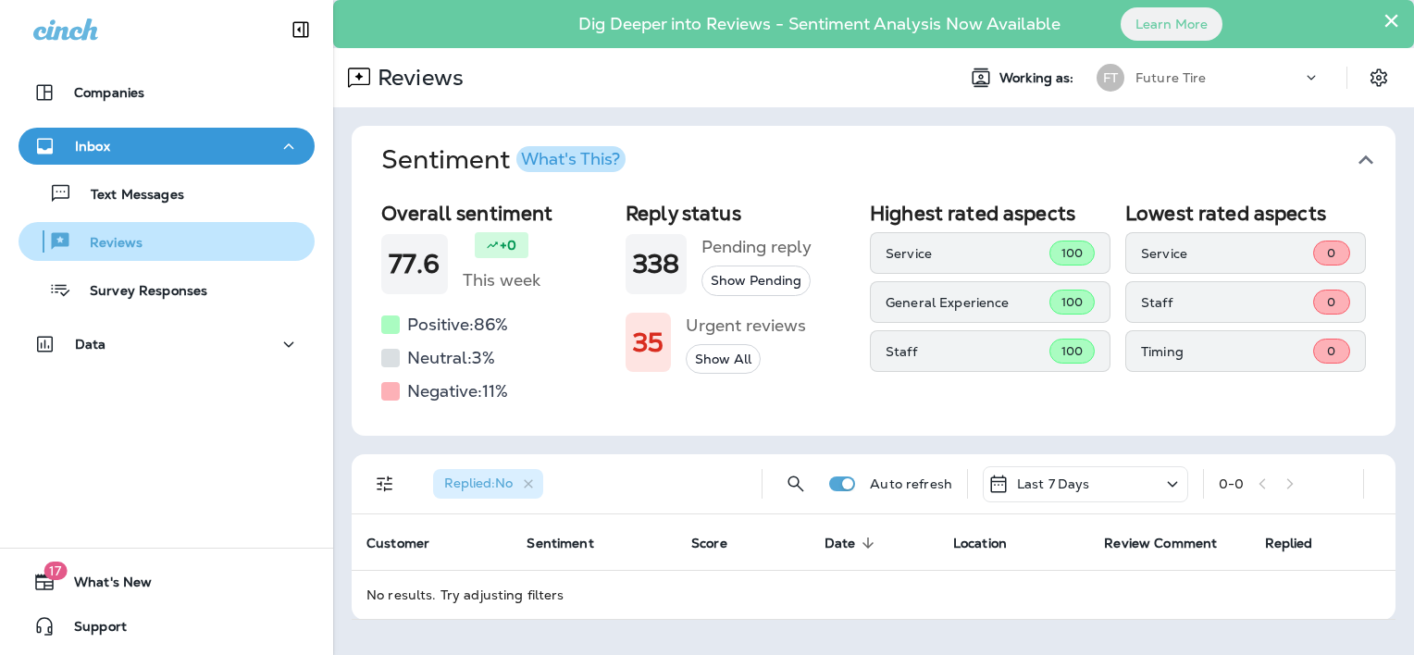
click at [120, 237] on p "Reviews" at bounding box center [106, 244] width 71 height 18
